Goal: Transaction & Acquisition: Purchase product/service

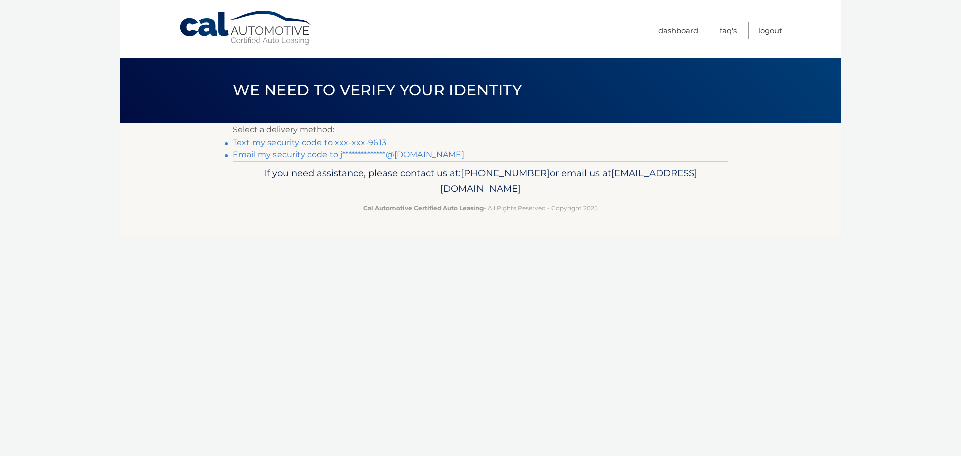
click at [326, 140] on link "Text my security code to xxx-xxx-9613" at bounding box center [310, 143] width 154 height 10
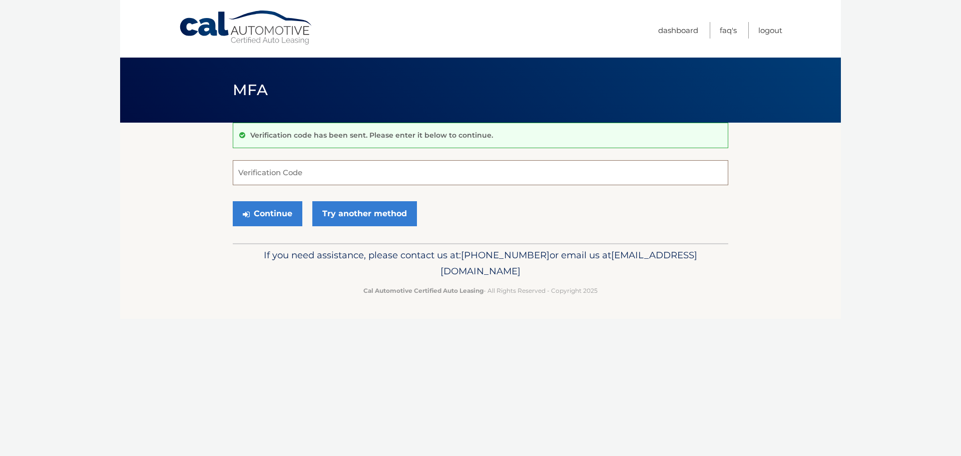
click at [304, 170] on input "Verification Code" at bounding box center [481, 172] width 496 height 25
type input "749752"
click at [233, 201] on button "Continue" at bounding box center [268, 213] width 70 height 25
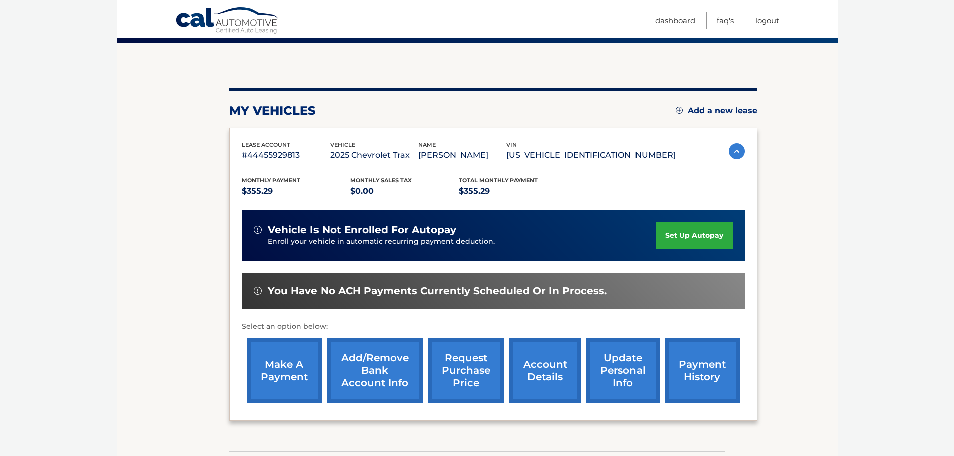
scroll to position [100, 0]
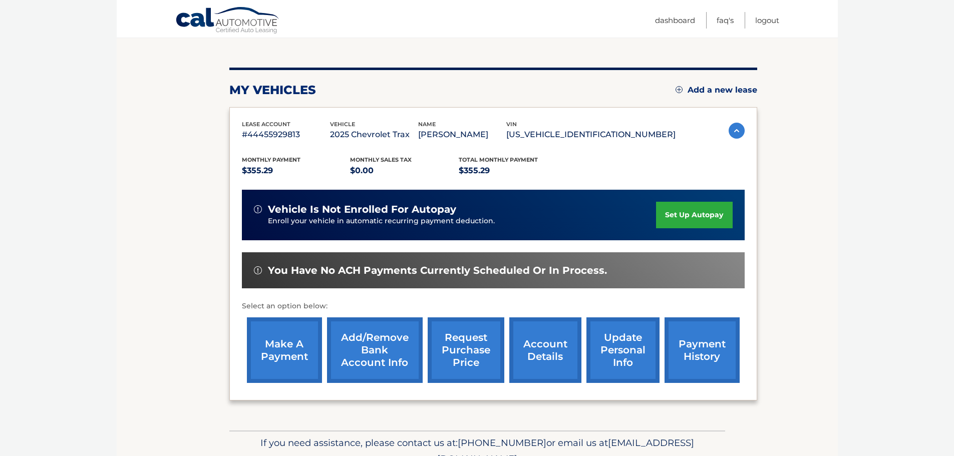
click at [271, 350] on link "make a payment" at bounding box center [284, 350] width 75 height 66
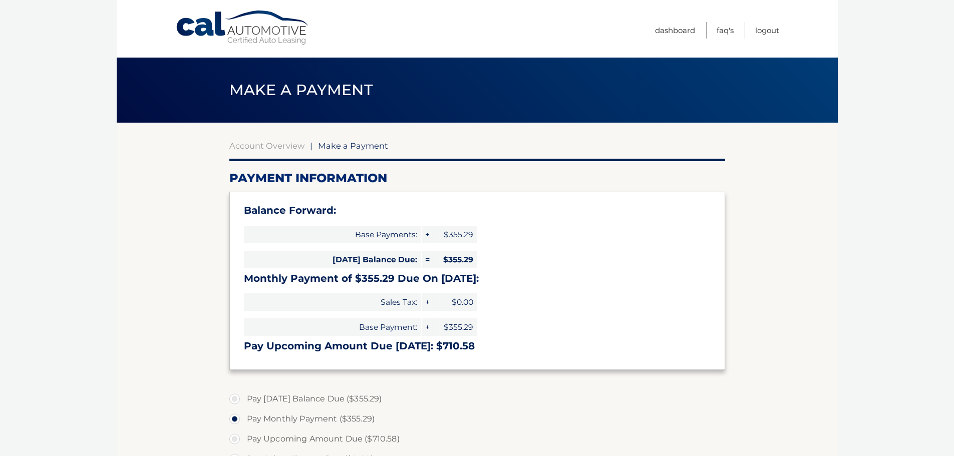
select select "YjJiOWRiOTktMzZjYi00MjM4LWI5OTYtNzE1NGYzYTk1NWJk"
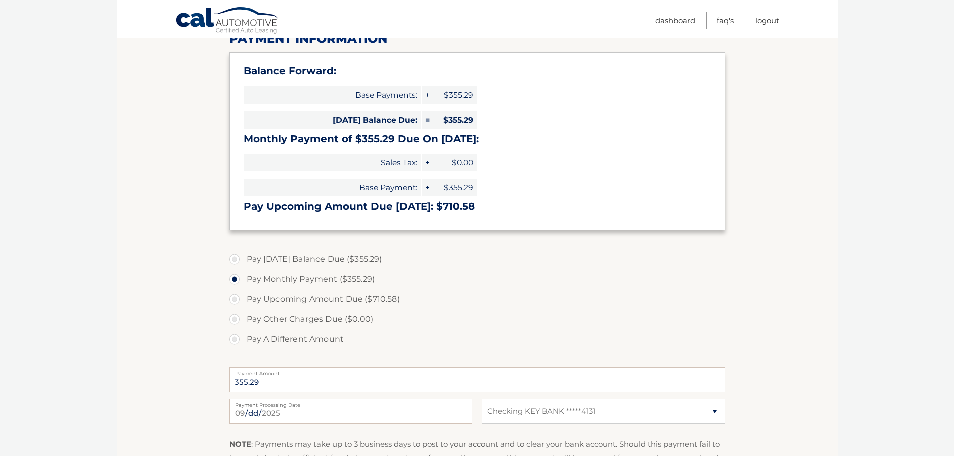
scroll to position [200, 0]
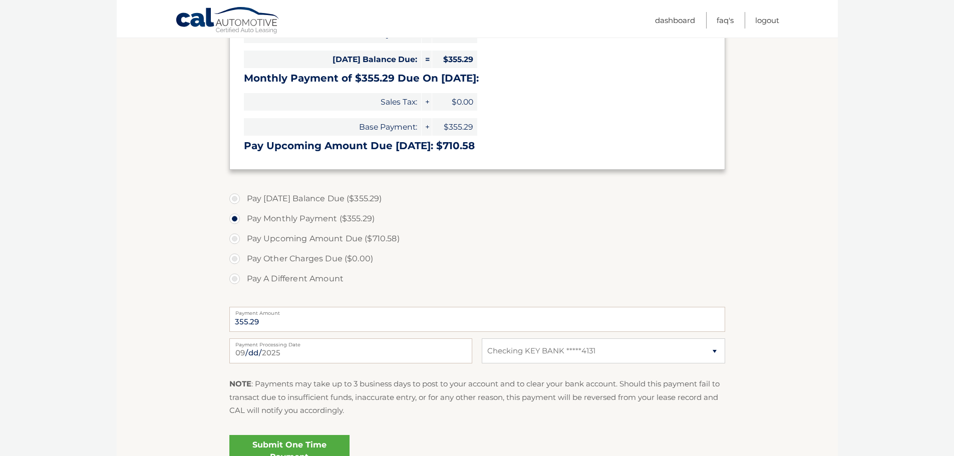
click at [235, 202] on label "Pay Today's Balance Due ($355.29)" at bounding box center [477, 199] width 496 height 20
click at [235, 202] on input "Pay Today's Balance Due ($355.29)" at bounding box center [238, 197] width 10 height 16
radio input "true"
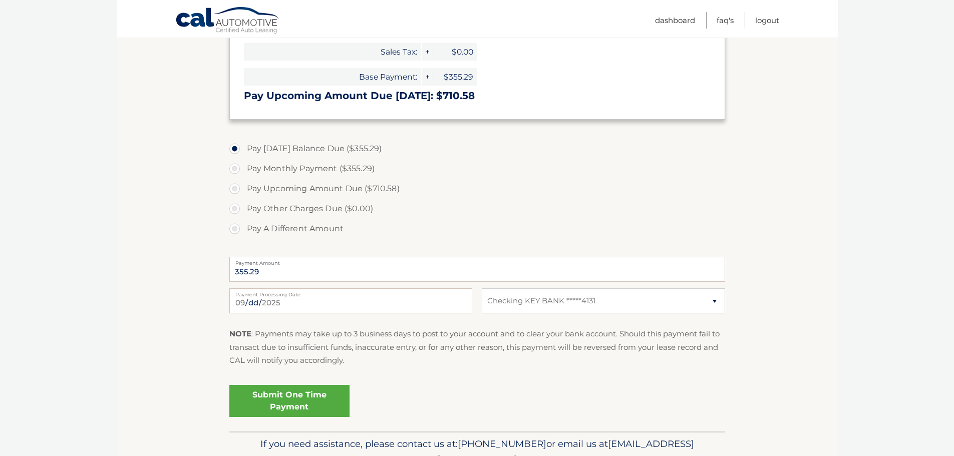
click at [313, 396] on link "Submit One Time Payment" at bounding box center [289, 401] width 120 height 32
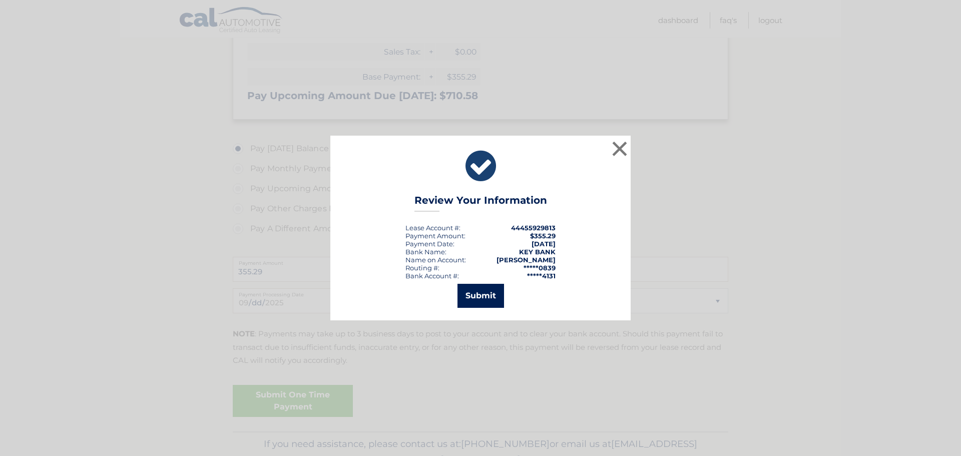
click at [480, 296] on button "Submit" at bounding box center [481, 296] width 47 height 24
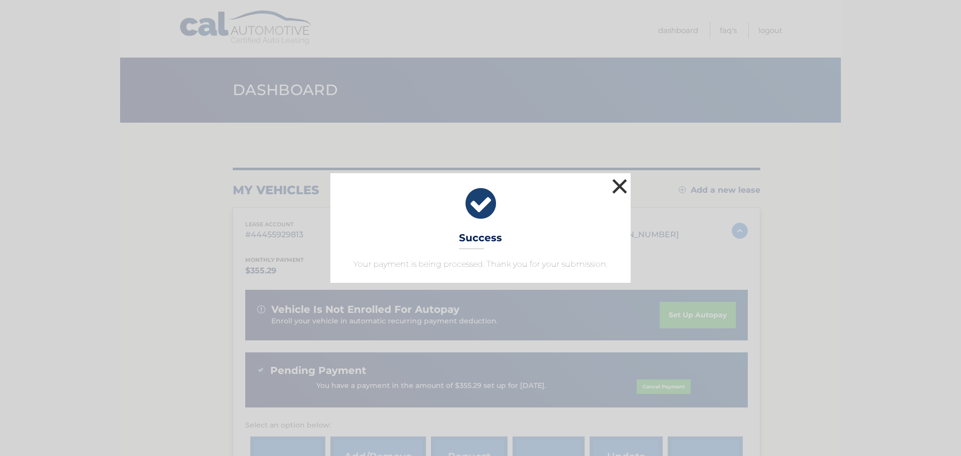
click at [620, 185] on button "×" at bounding box center [620, 186] width 20 height 20
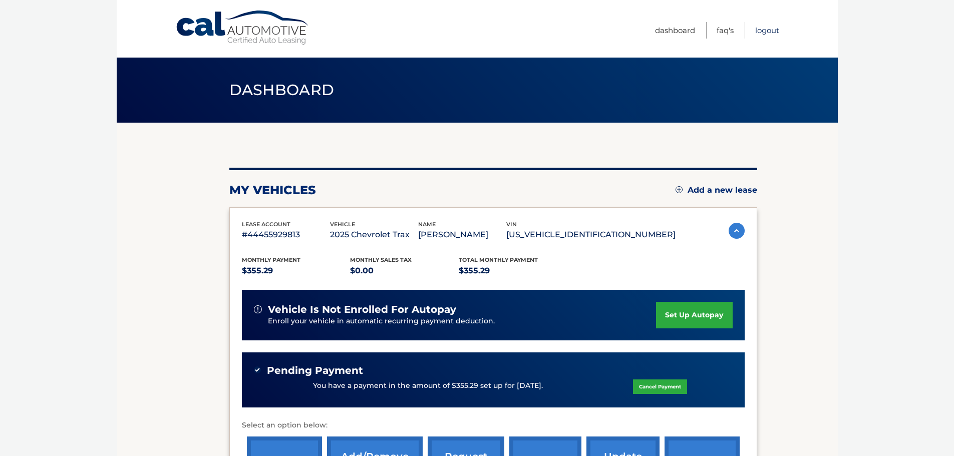
click at [767, 29] on link "Logout" at bounding box center [767, 30] width 24 height 17
